Goal: Entertainment & Leisure: Consume media (video, audio)

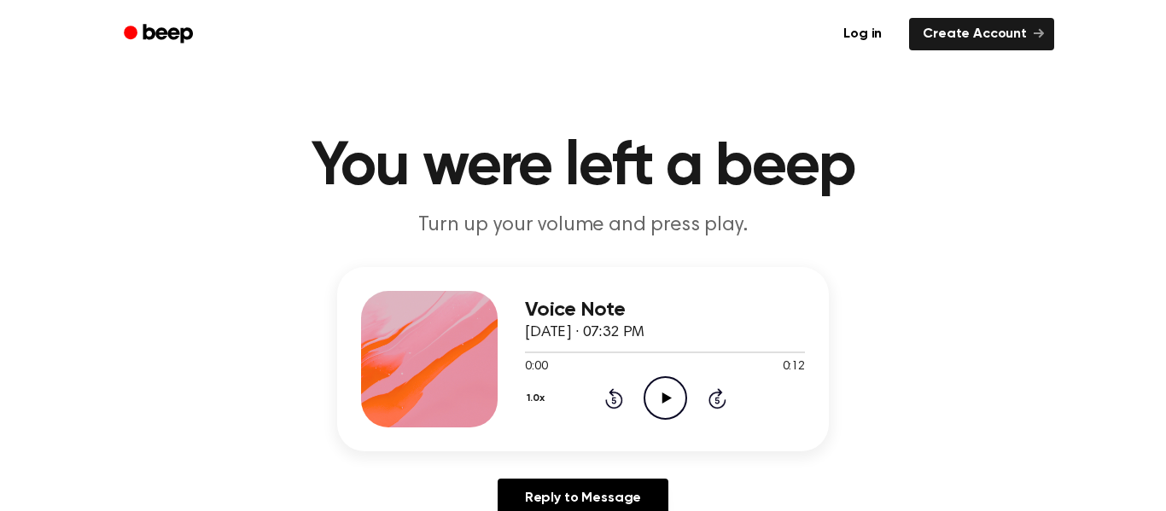
click at [663, 399] on icon at bounding box center [665, 398] width 9 height 11
click at [646, 378] on icon "Play Audio" at bounding box center [665, 398] width 44 height 44
click at [666, 379] on icon "Play Audio" at bounding box center [665, 398] width 44 height 44
click at [695, 383] on div "1.0x Rewind 5 seconds Play Audio Skip 5 seconds" at bounding box center [665, 398] width 280 height 44
click at [678, 398] on icon "Play Audio" at bounding box center [665, 398] width 44 height 44
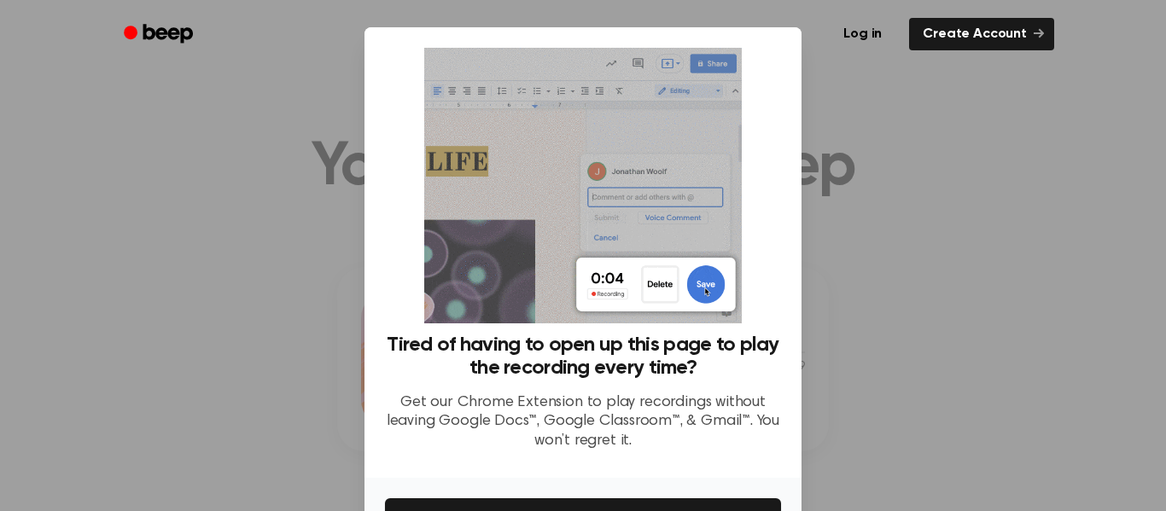
click at [940, 280] on div at bounding box center [583, 255] width 1166 height 511
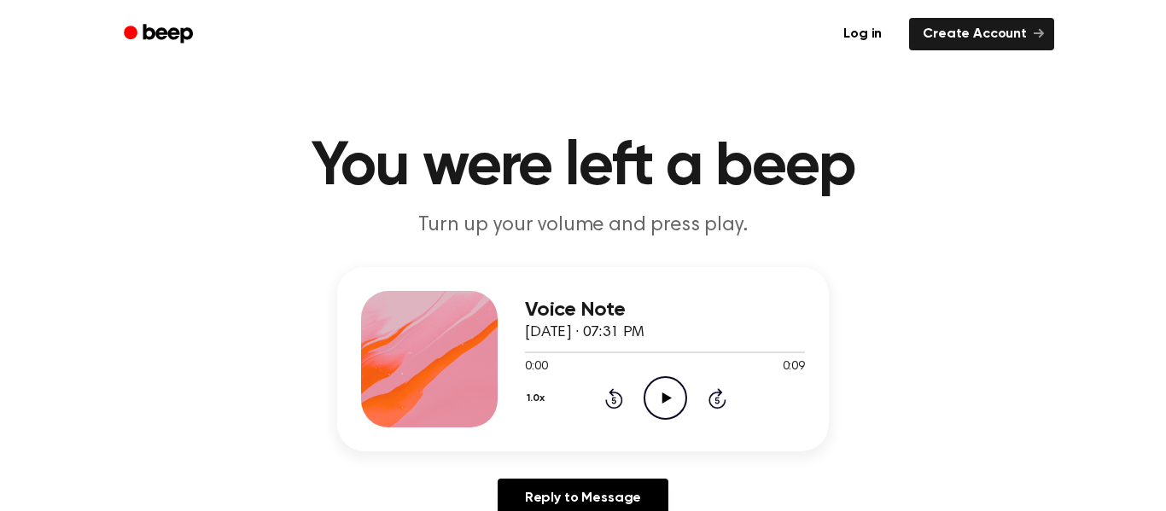
click at [676, 396] on icon "Play Audio" at bounding box center [665, 398] width 44 height 44
click at [672, 393] on icon "Play Audio" at bounding box center [665, 398] width 44 height 44
click at [657, 393] on icon "Play Audio" at bounding box center [665, 398] width 44 height 44
